Goal: Information Seeking & Learning: Compare options

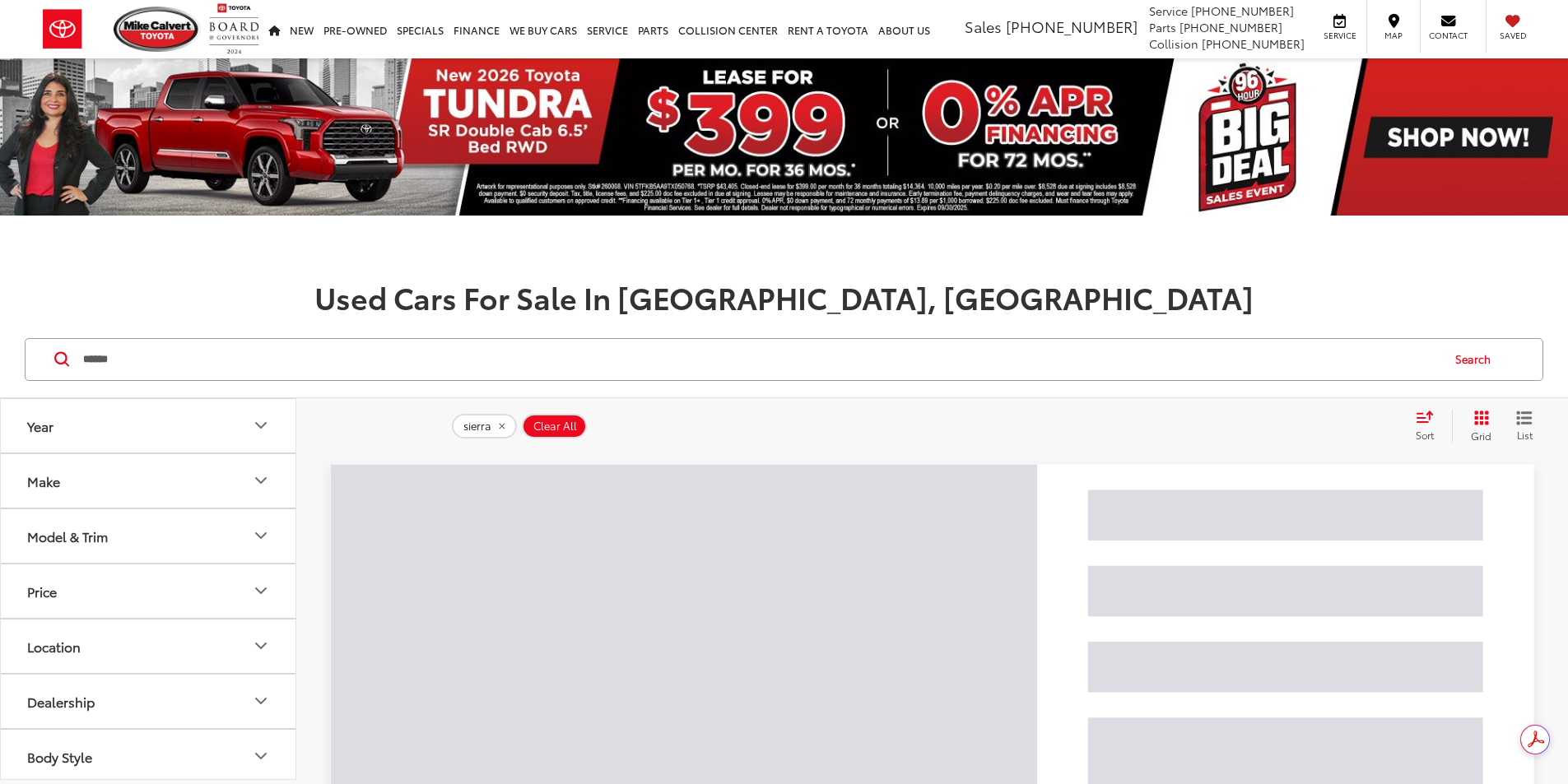
click at [114, 540] on div "Year Make Model & Trim Price ****** — ****** 35000 61000 Special Offers Only On…" at bounding box center [148, 589] width 295 height 381
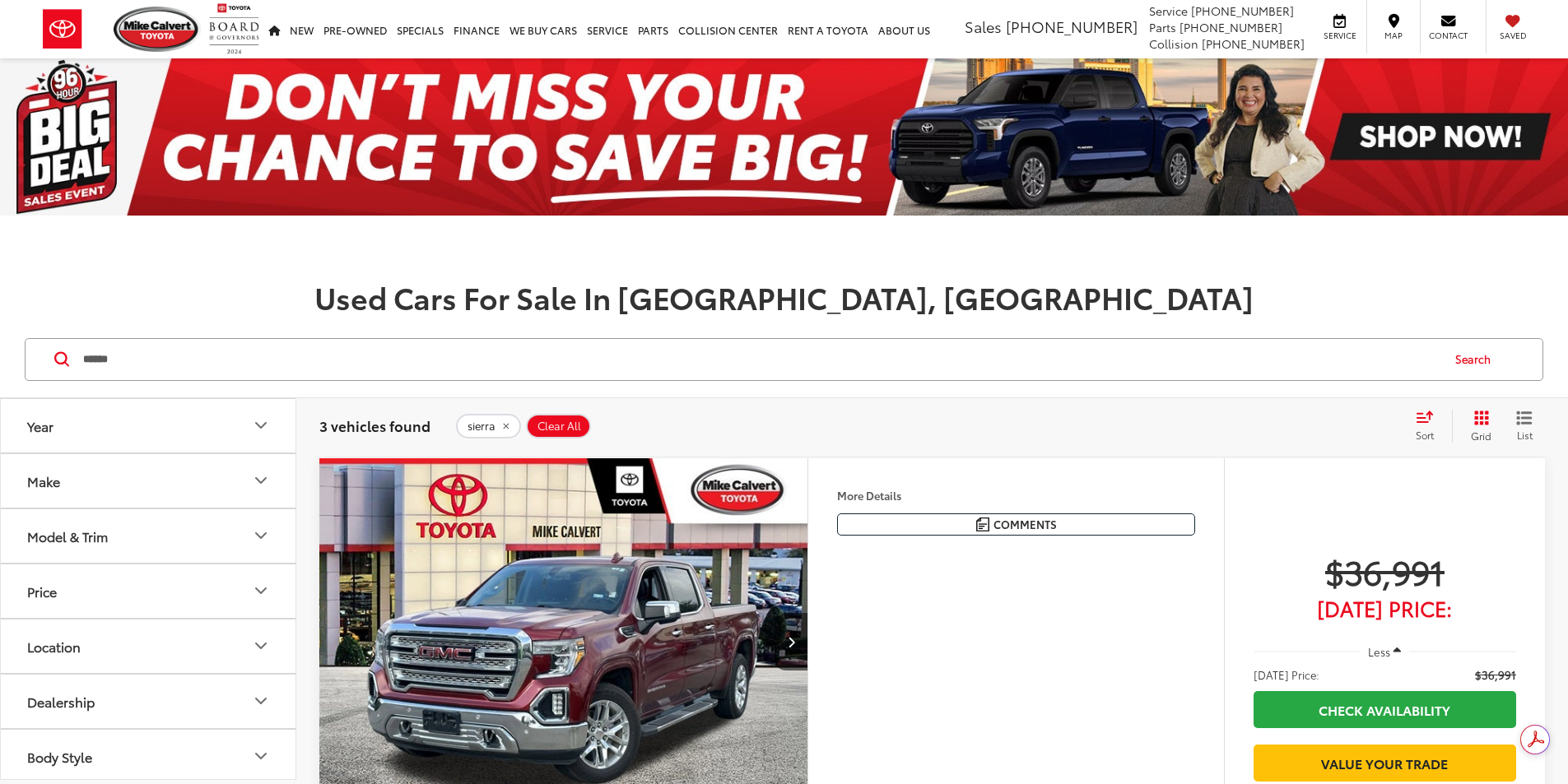
click at [119, 541] on button "Model & Trim" at bounding box center [149, 536] width 296 height 54
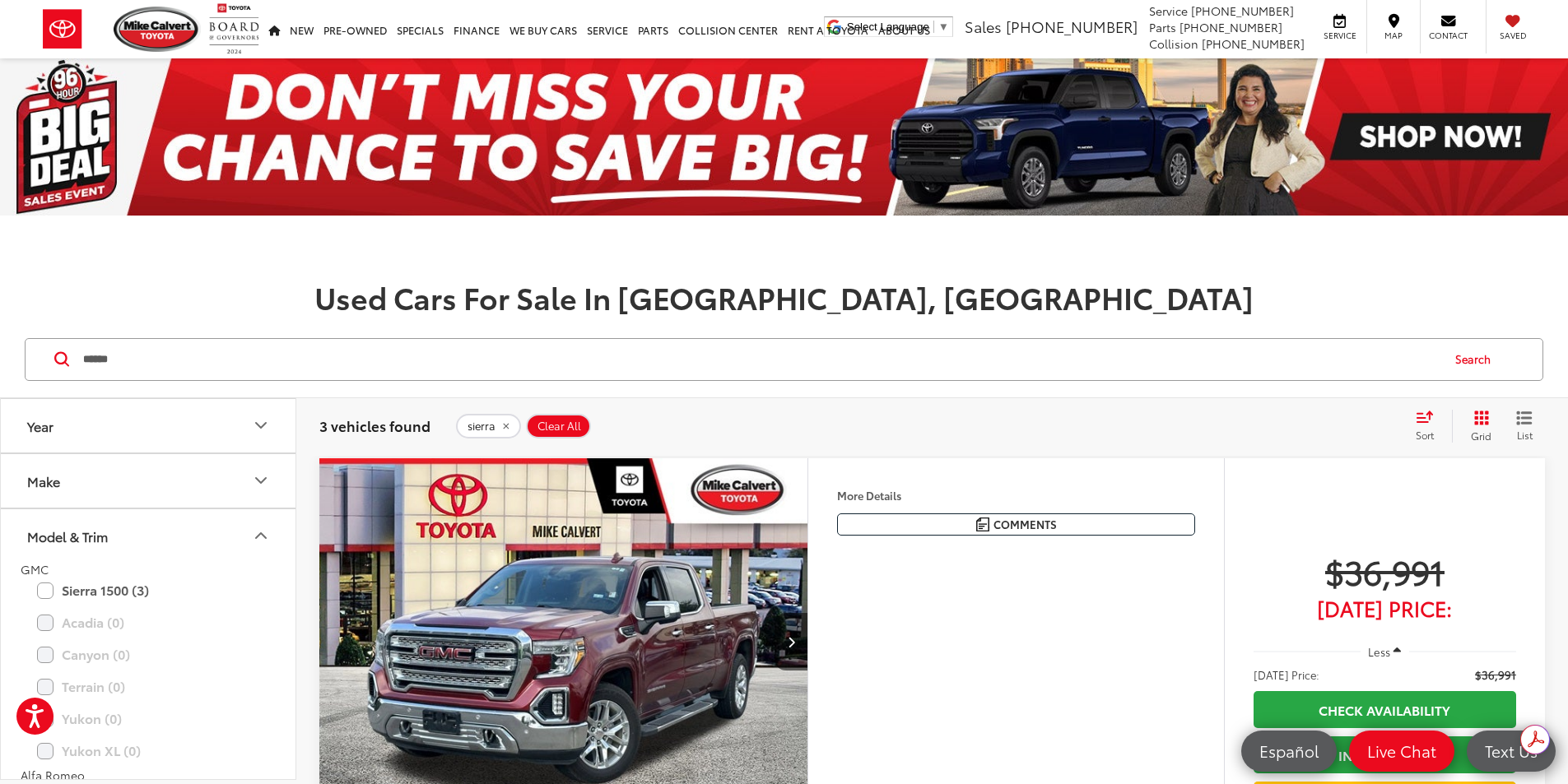
click at [537, 420] on span "Clear All" at bounding box center [559, 427] width 43 height 13
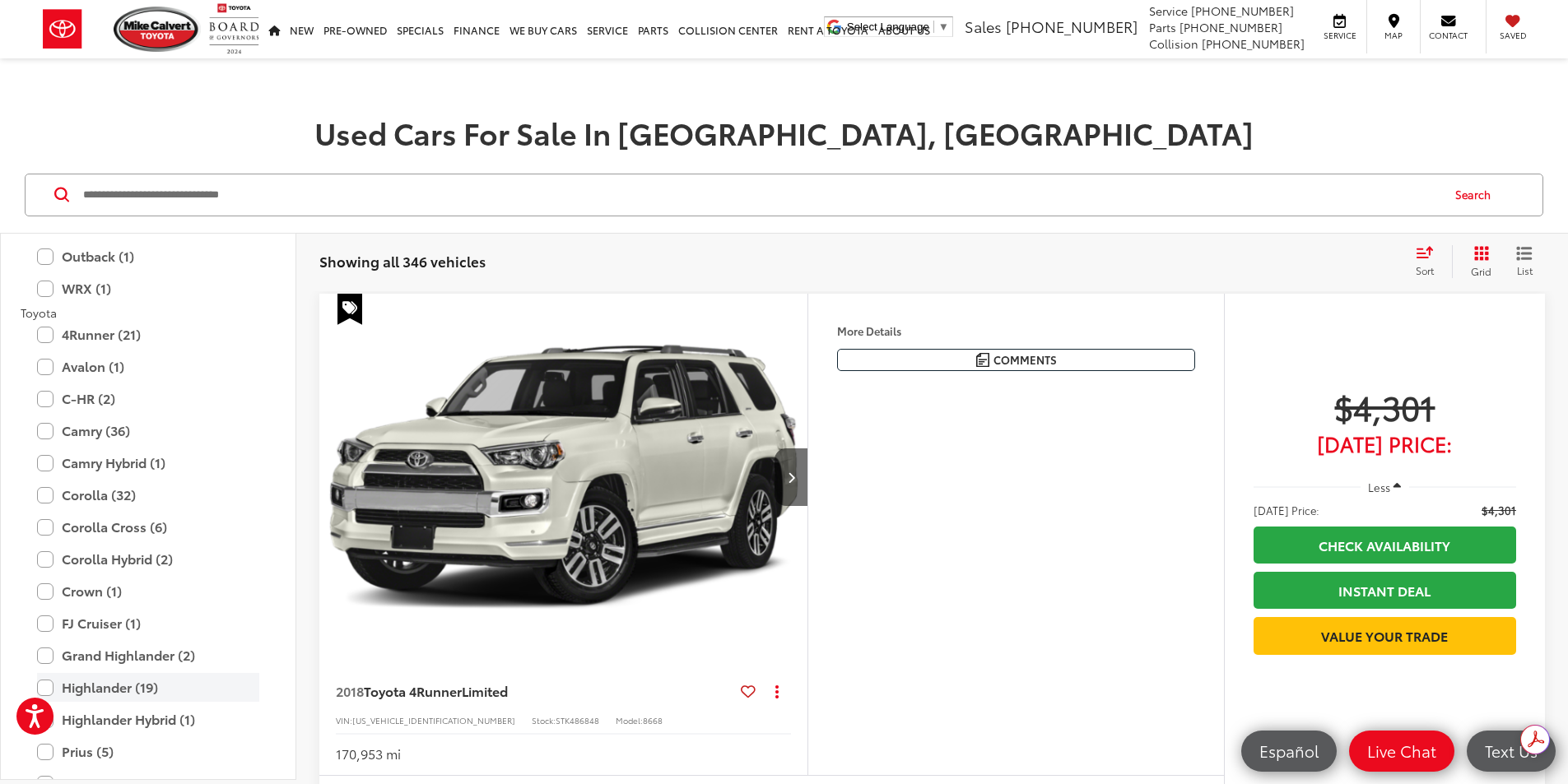
scroll to position [3045, 0]
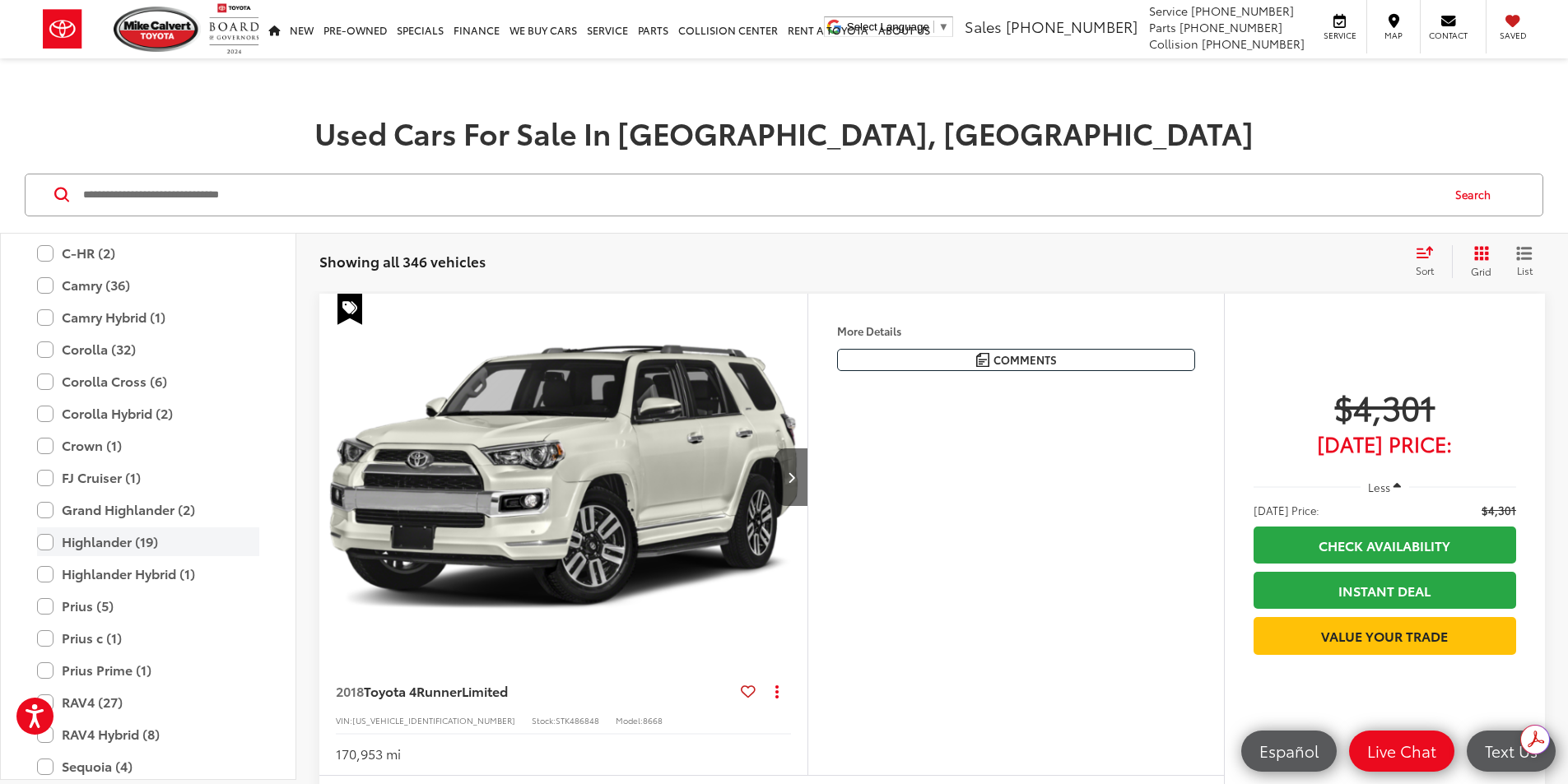
click at [136, 549] on label "Highlander (19)" at bounding box center [148, 542] width 222 height 29
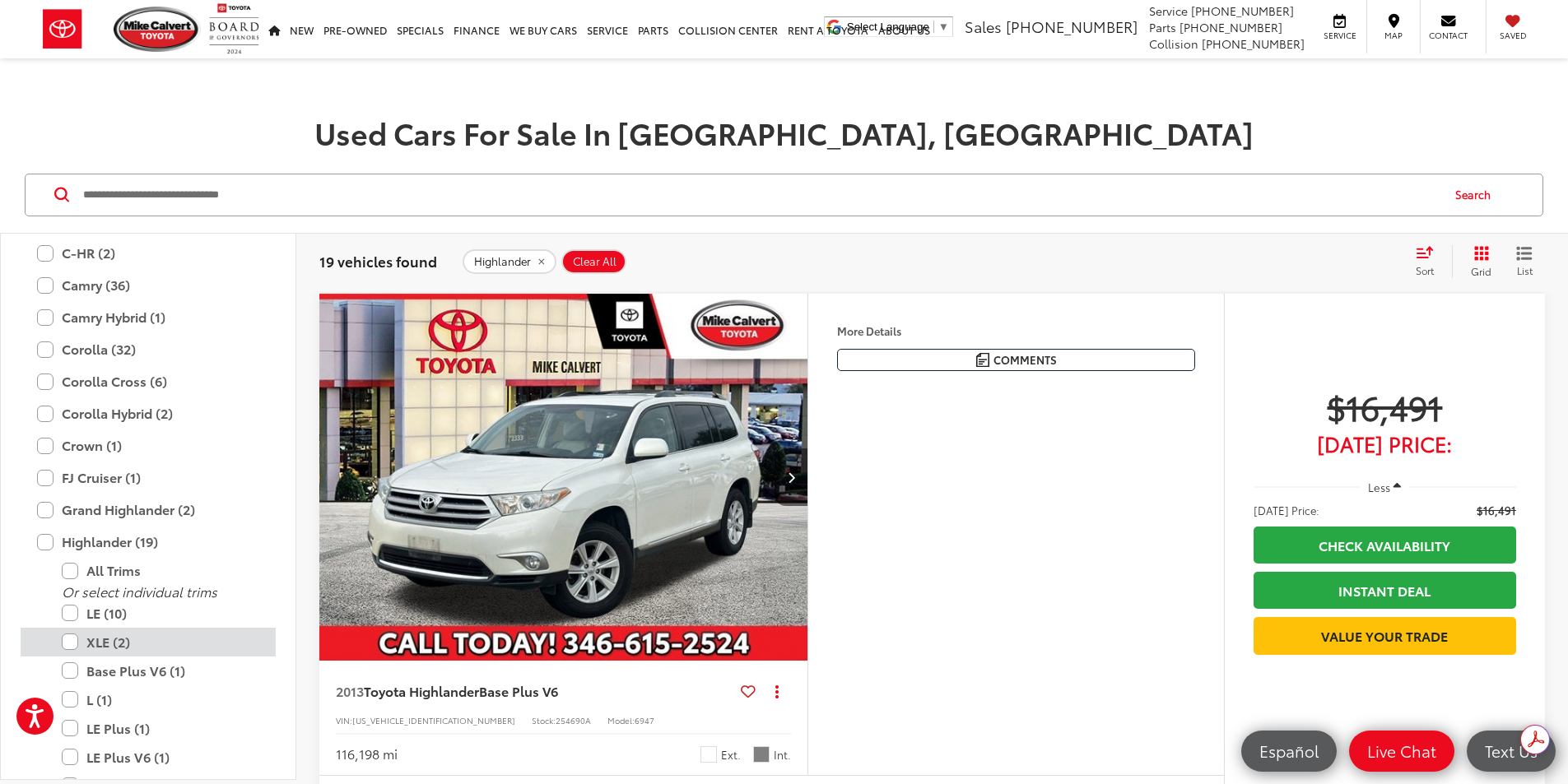
click at [136, 651] on label "XLE (2)" at bounding box center [161, 642] width 198 height 29
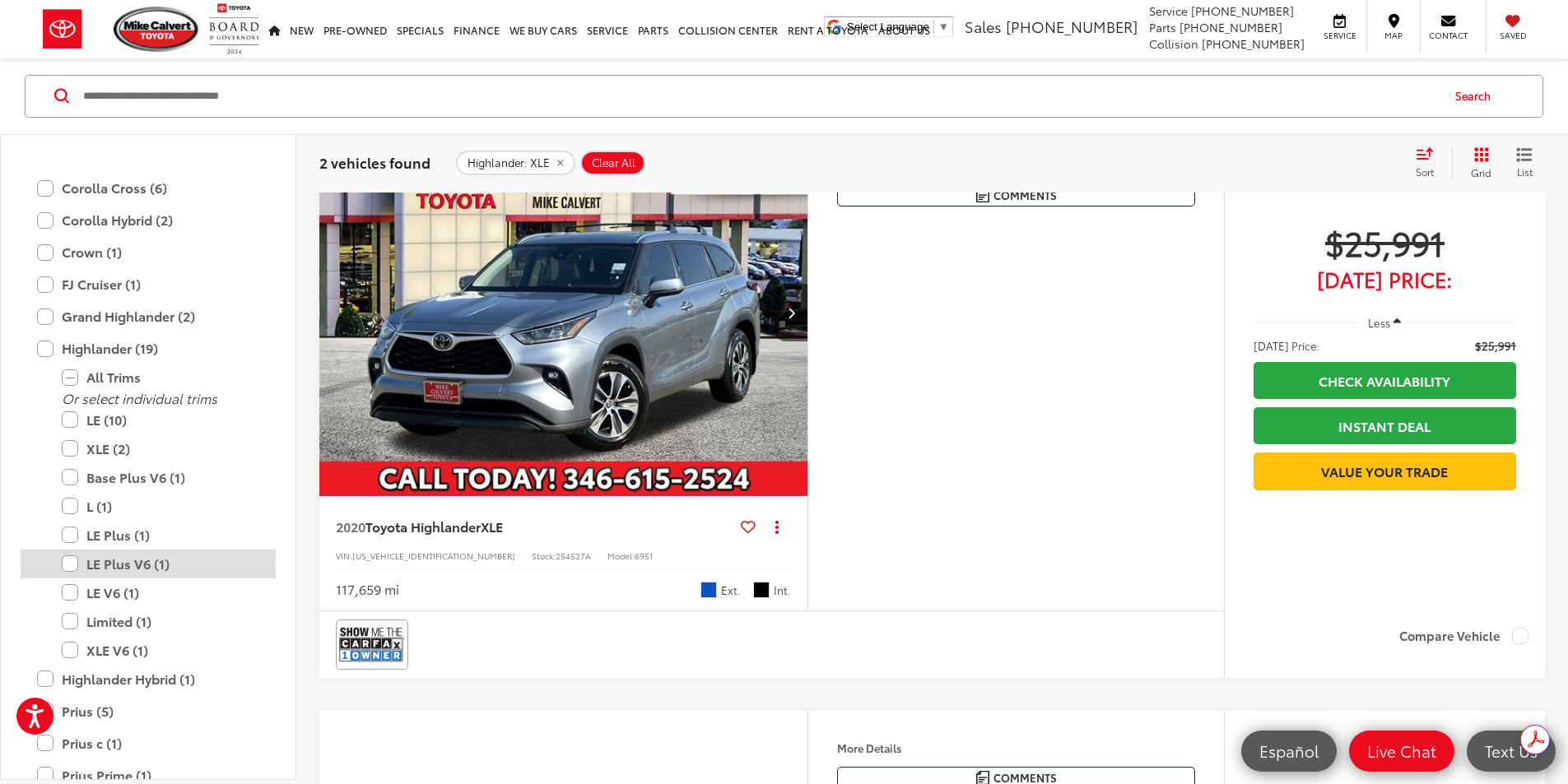
scroll to position [3209, 0]
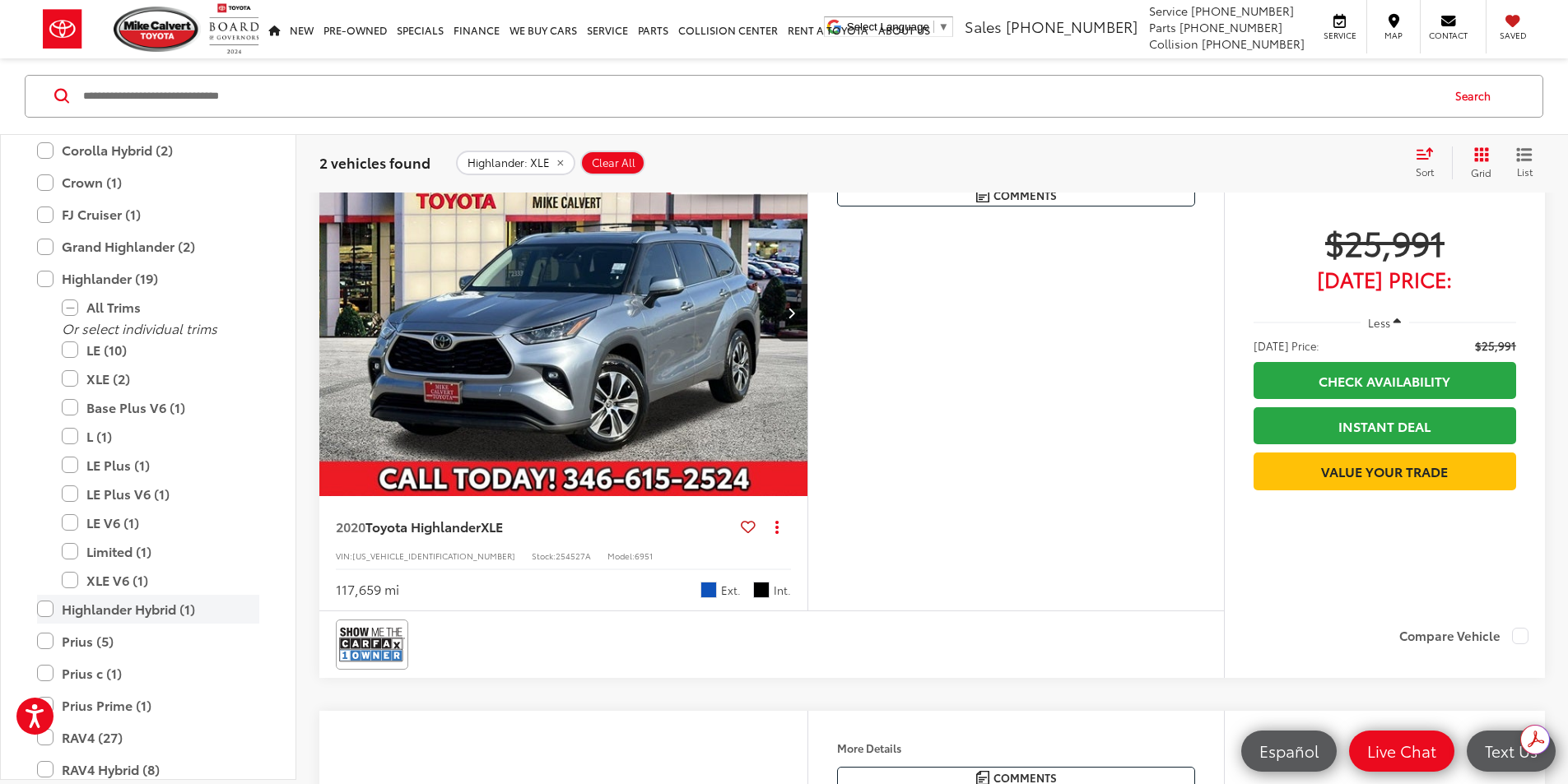
click at [95, 602] on label "Highlander Hybrid (1)" at bounding box center [148, 609] width 222 height 29
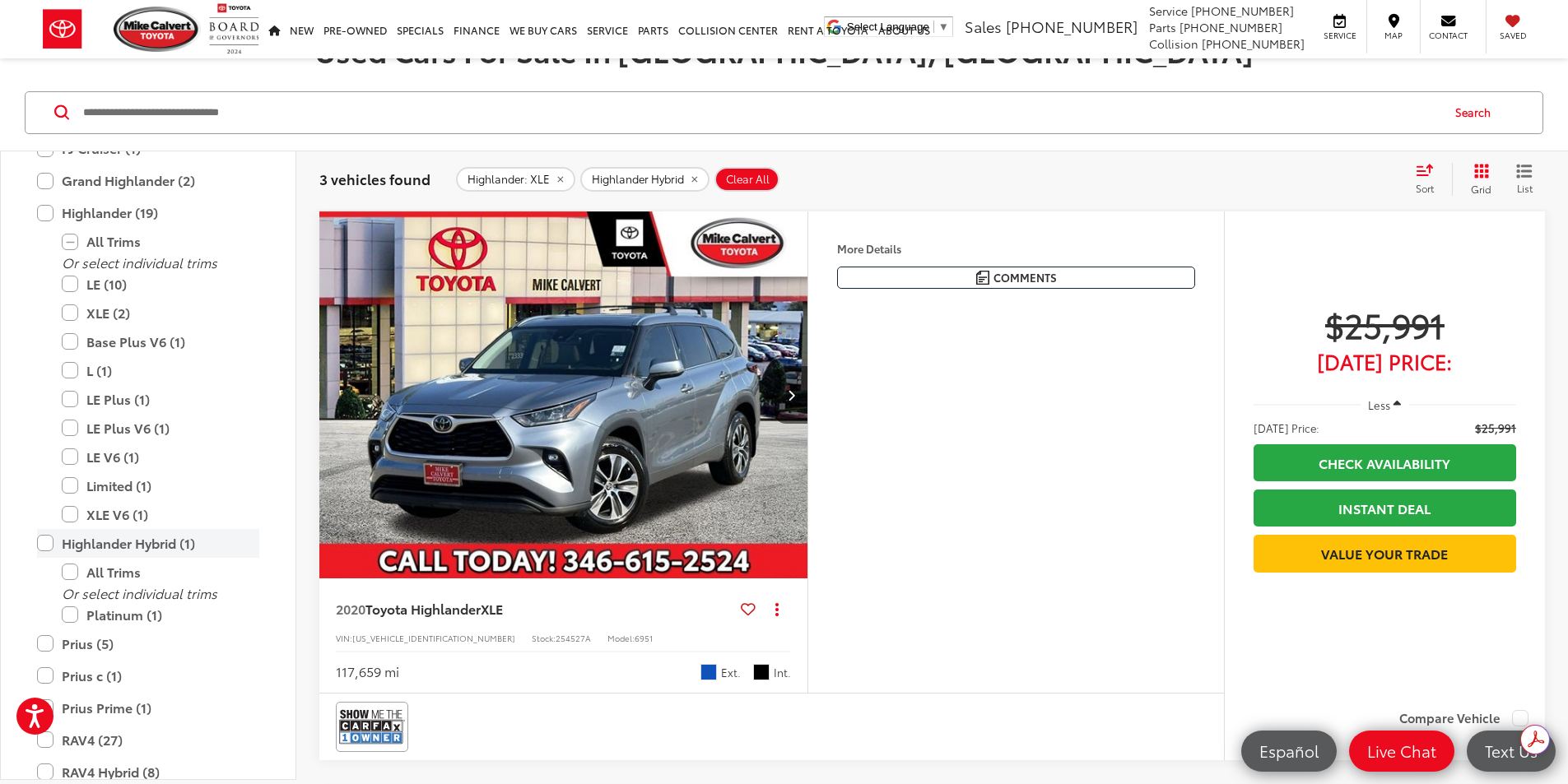
drag, startPoint x: 99, startPoint y: 468, endPoint x: 70, endPoint y: 542, distance: 79.5
click at [92, 480] on div "Or select individual trims LE (10) XLE (2) Base Plus V6 (1) L (1) LE Plus (1) L…" at bounding box center [147, 392] width 255 height 273
click at [88, 511] on label "XLE V6 (1)" at bounding box center [161, 515] width 198 height 29
